Goal: Information Seeking & Learning: Understand process/instructions

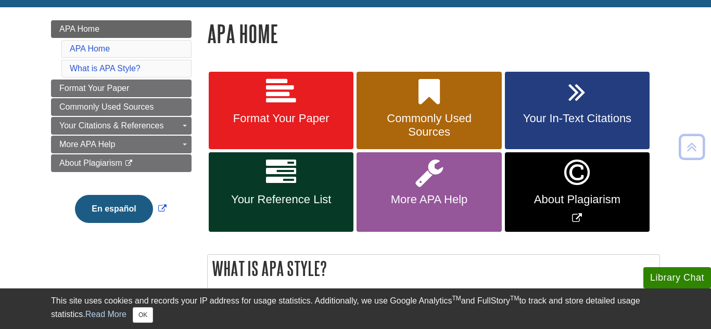
scroll to position [136, 0]
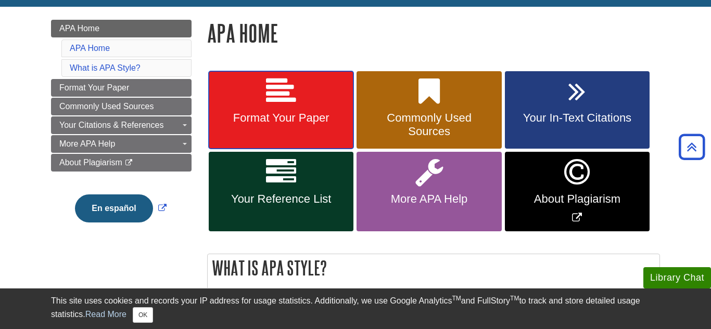
click at [243, 111] on span "Format Your Paper" at bounding box center [280, 118] width 129 height 14
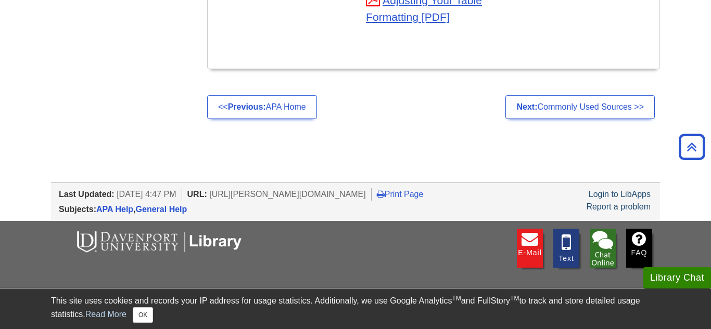
scroll to position [3979, 0]
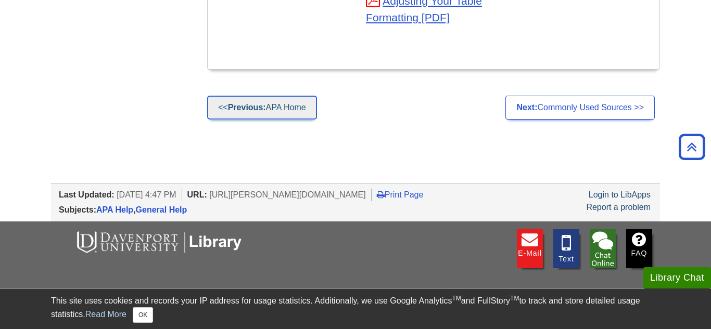
click at [229, 103] on strong "Previous:" at bounding box center [247, 107] width 38 height 9
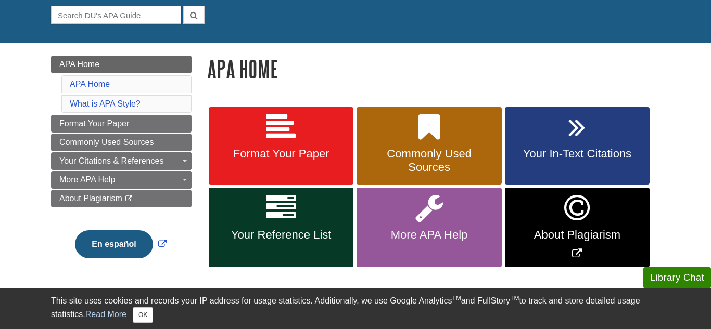
scroll to position [101, 0]
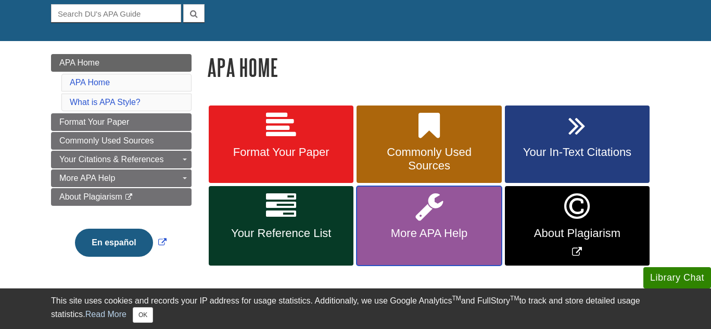
click at [448, 227] on span "More APA Help" at bounding box center [428, 234] width 129 height 14
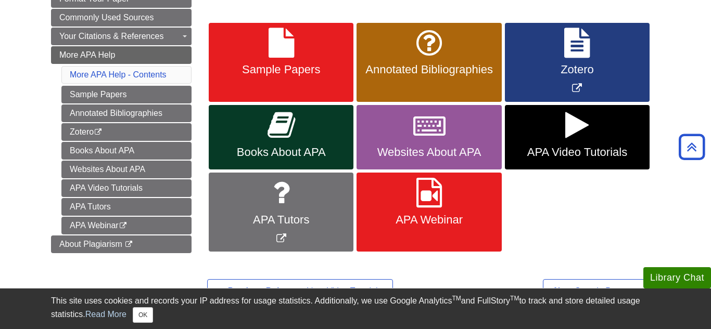
scroll to position [184, 0]
